Goal: Information Seeking & Learning: Understand process/instructions

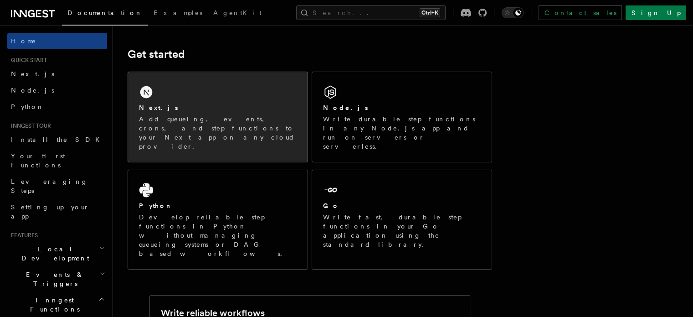
scroll to position [118, 0]
click at [214, 104] on div "Next.js" at bounding box center [218, 107] width 158 height 10
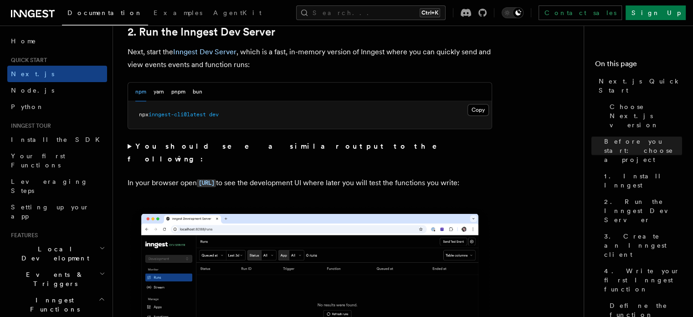
scroll to position [651, 0]
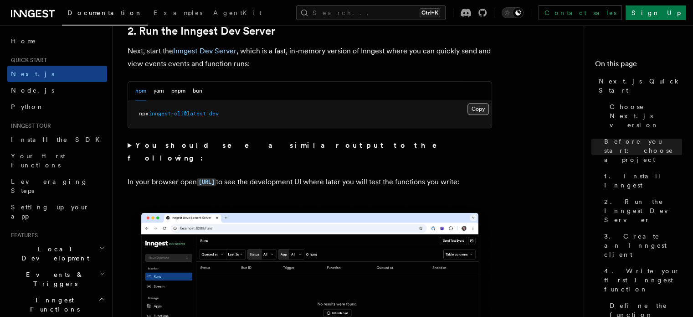
click at [469, 108] on button "Copy Copied" at bounding box center [477, 109] width 21 height 12
